Goal: Task Accomplishment & Management: Complete application form

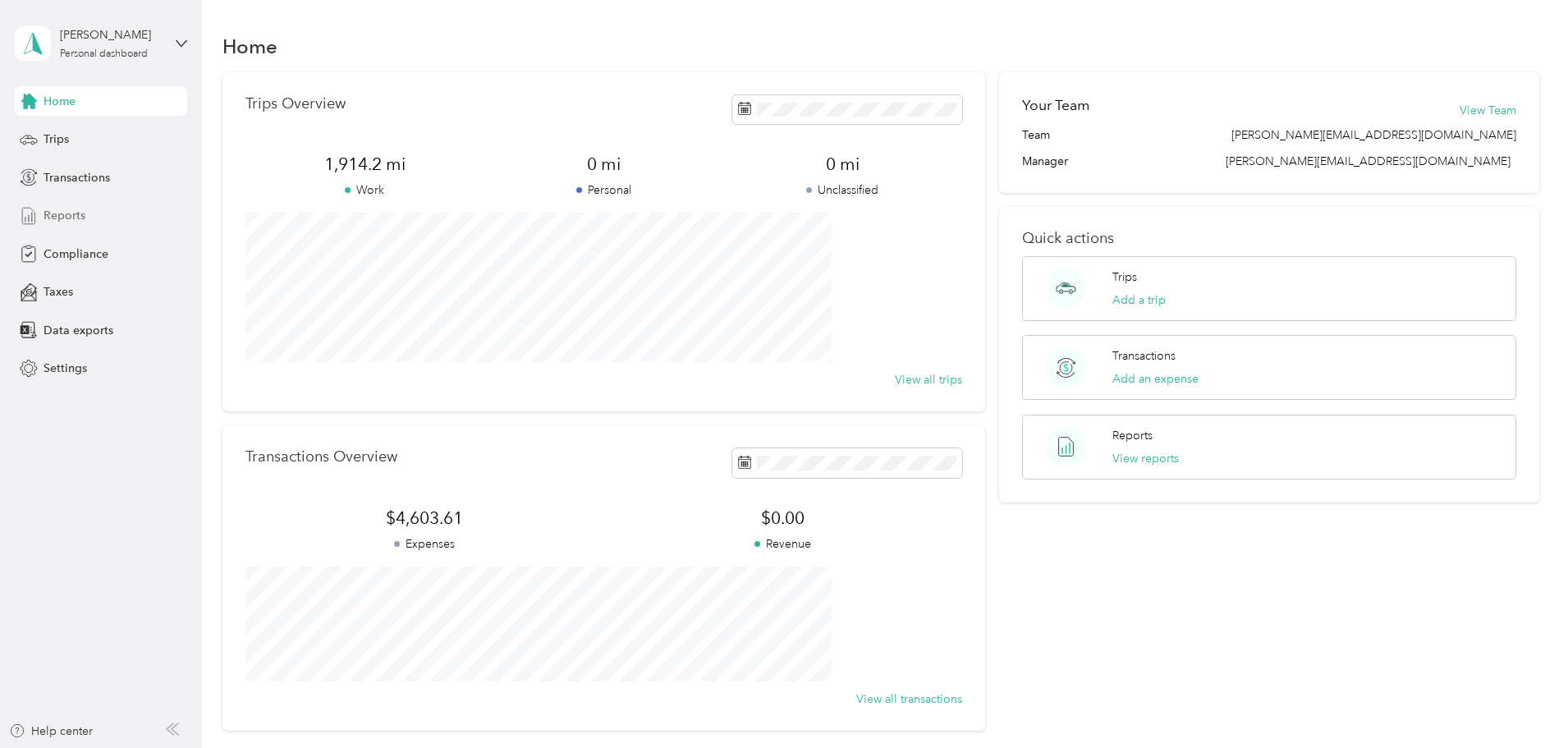
click at [62, 209] on span "Reports" at bounding box center [64, 215] width 42 height 17
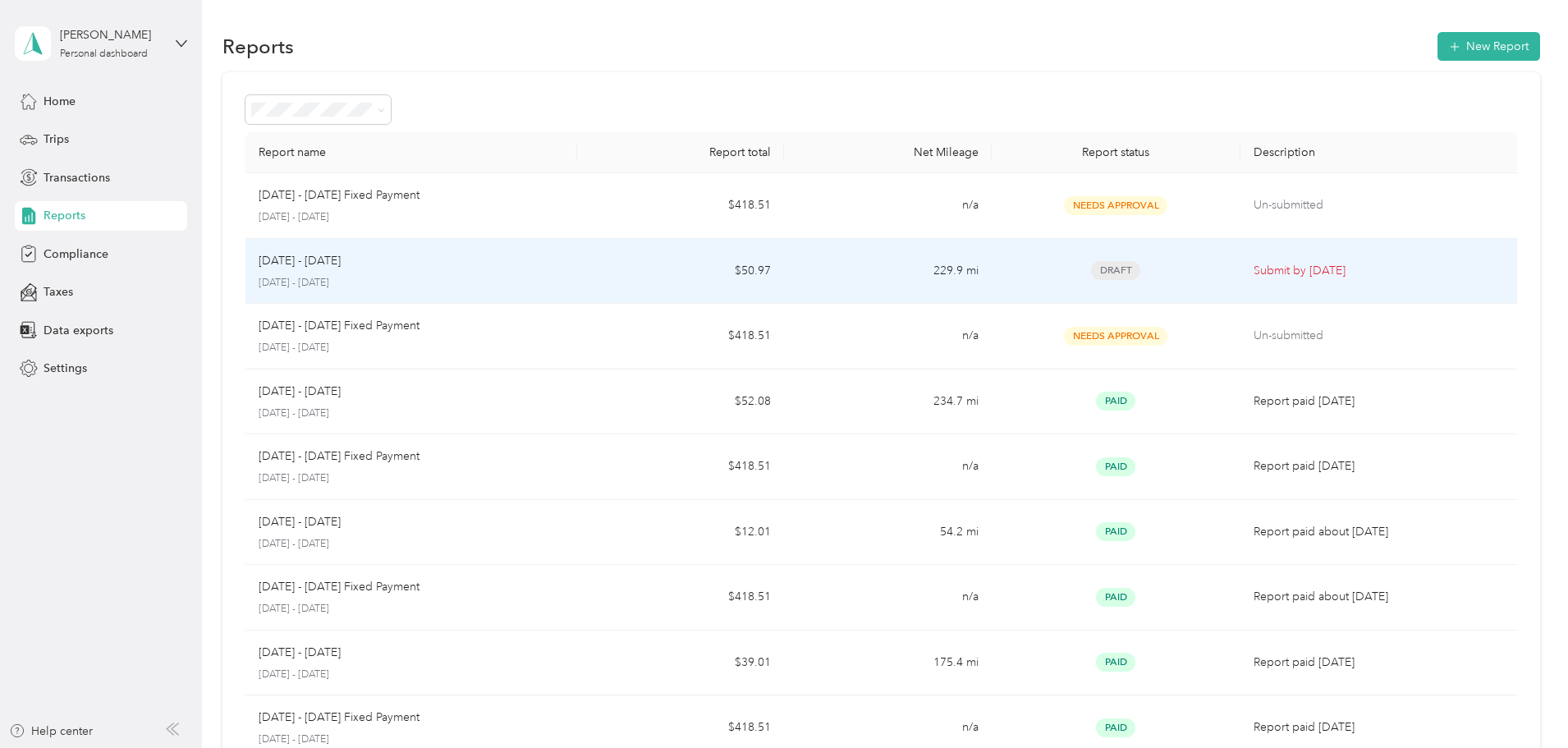
click at [1091, 270] on span "Draft" at bounding box center [1116, 270] width 49 height 19
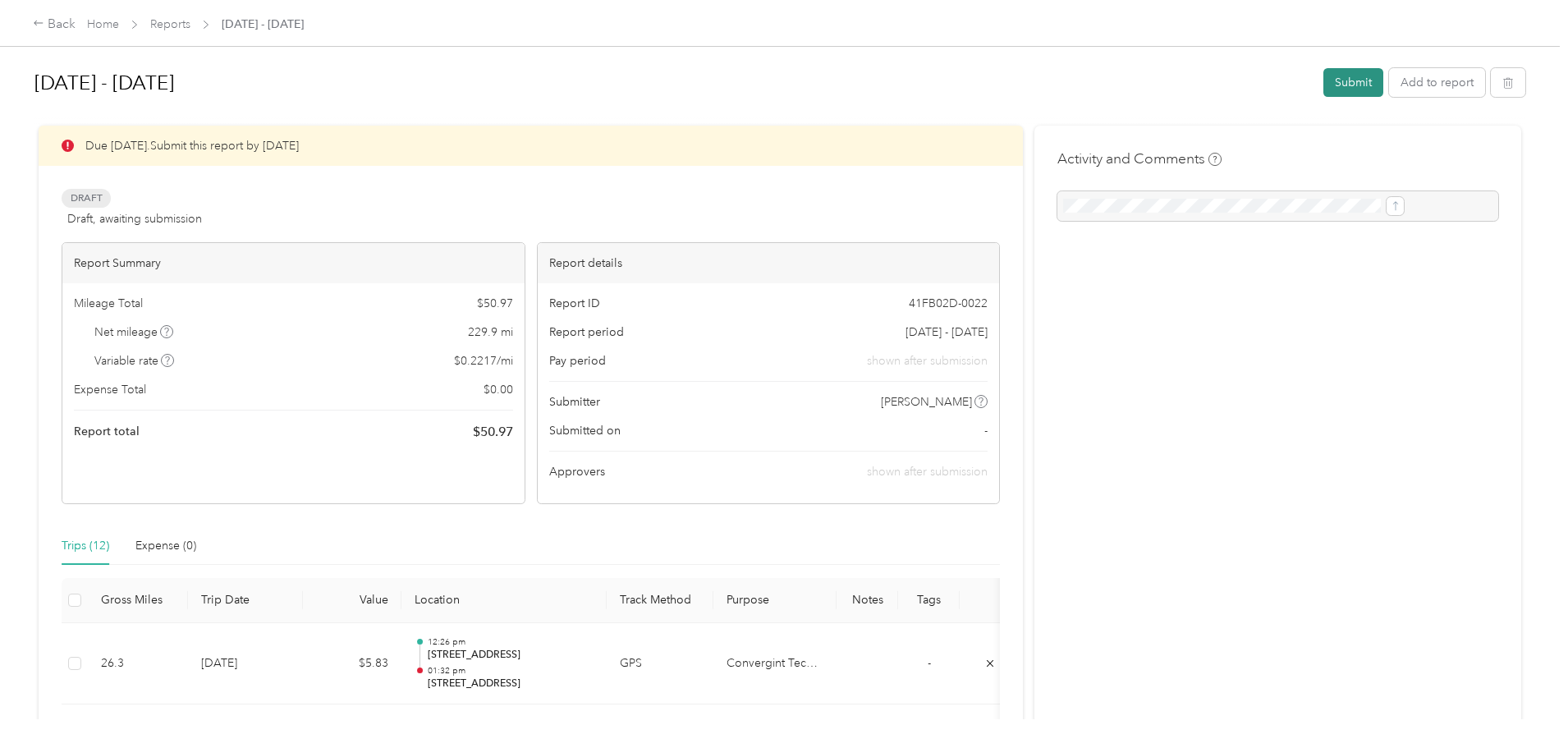
click at [1323, 78] on button "Submit" at bounding box center [1353, 83] width 60 height 29
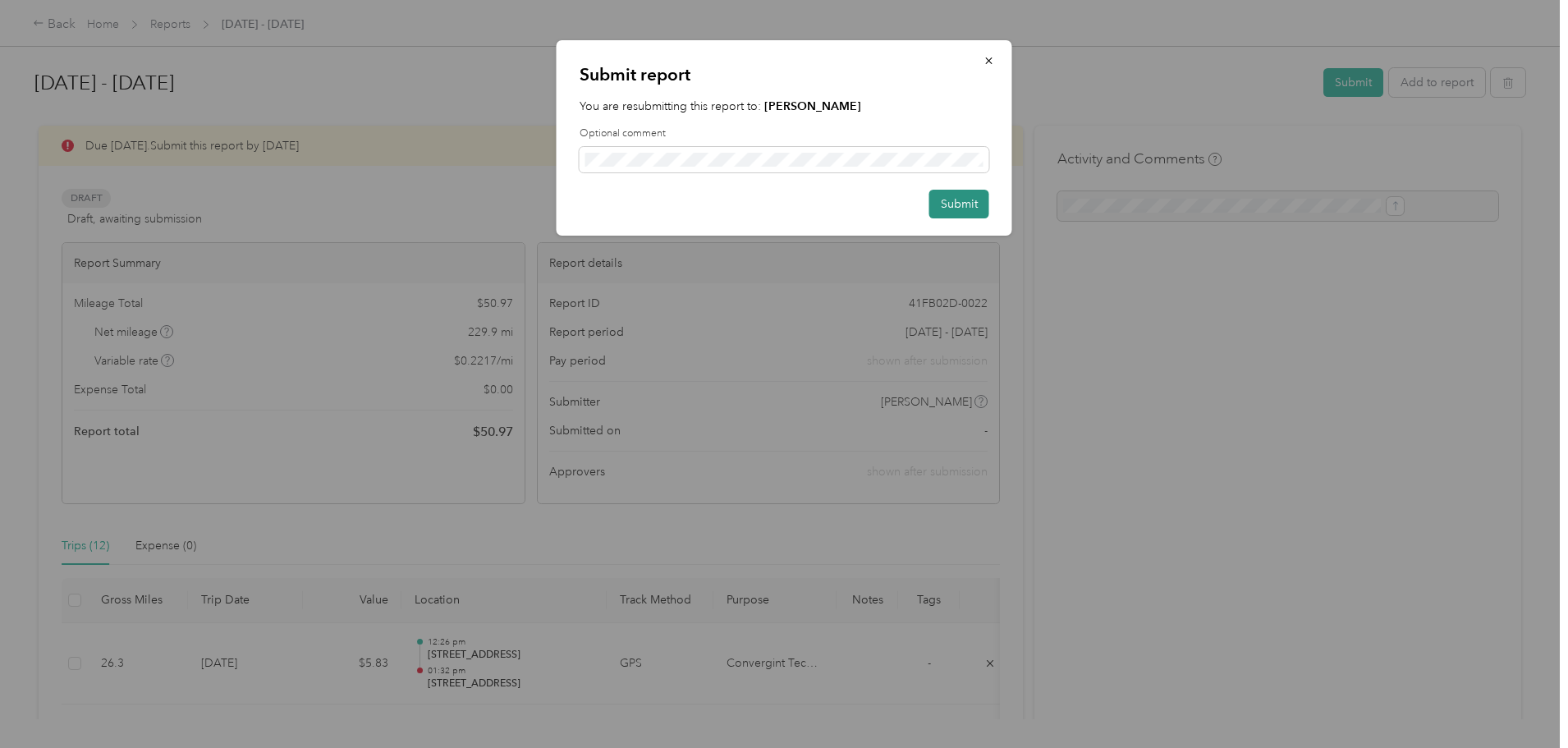
click at [955, 202] on button "Submit" at bounding box center [959, 204] width 60 height 29
